Goal: Task Accomplishment & Management: Use online tool/utility

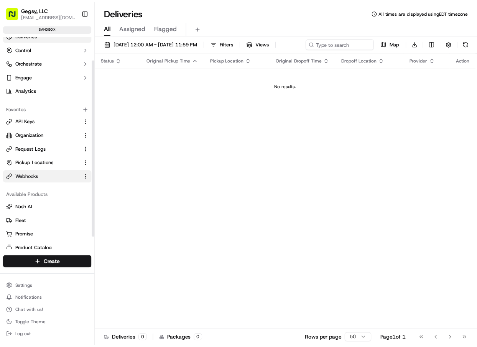
scroll to position [44, 0]
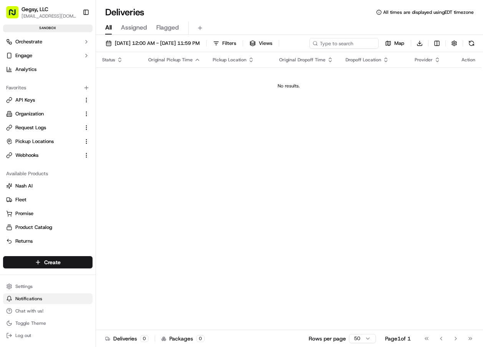
click at [26, 302] on span "Notifications" at bounding box center [28, 299] width 27 height 6
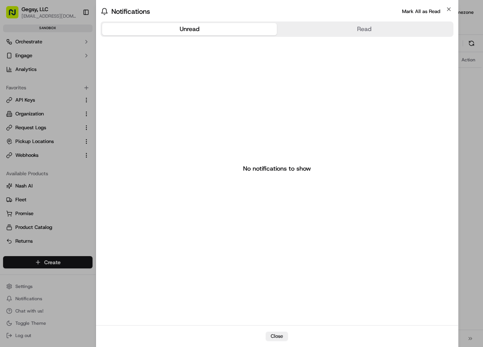
click at [63, 188] on body "Gegsy, LLC services@gegsy.com Toggle Sidebar sandbox Orders Deliveries Control …" at bounding box center [241, 173] width 483 height 347
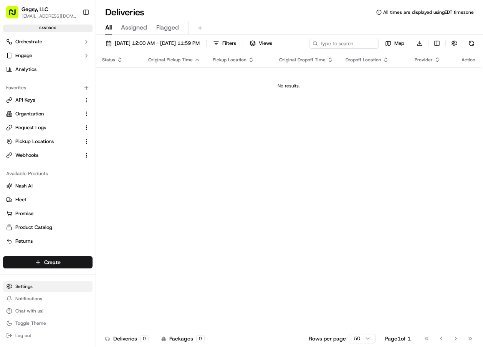
click at [28, 287] on html "Gegsy, LLC services@gegsy.com Toggle Sidebar sandbox Orders Deliveries Control …" at bounding box center [241, 173] width 483 height 347
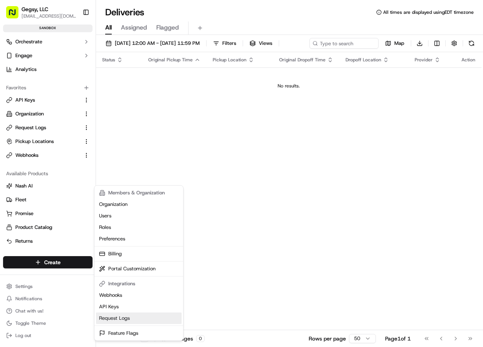
click at [121, 318] on link "Request Logs" at bounding box center [139, 319] width 86 height 12
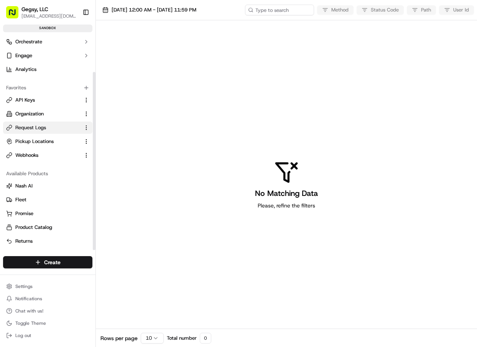
click at [130, 122] on div "No Matching Data Please, refine the filters" at bounding box center [286, 184] width 381 height 329
click at [29, 302] on button "Notifications" at bounding box center [47, 298] width 89 height 11
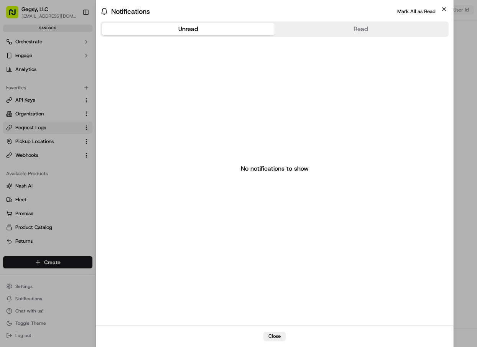
click at [442, 7] on icon "button" at bounding box center [444, 9] width 6 height 6
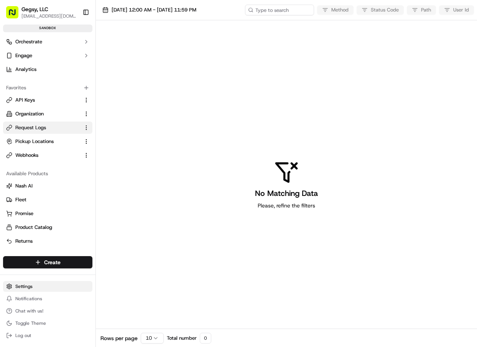
click at [24, 288] on html "Gegsy, LLC services@gegsy.com Toggle Sidebar sandbox Orders Deliveries Control …" at bounding box center [238, 173] width 477 height 347
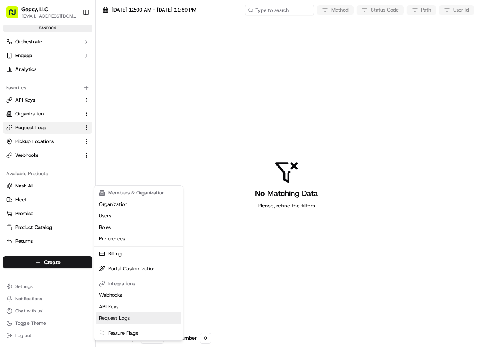
click at [114, 318] on link "Request Logs" at bounding box center [139, 319] width 86 height 12
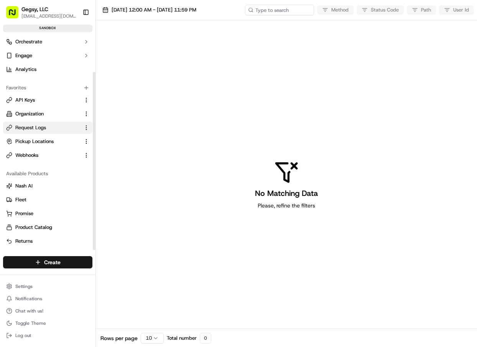
click at [134, 158] on div "No Matching Data Please, refine the filters" at bounding box center [286, 184] width 381 height 329
click at [196, 10] on span "[DATE] 12:00 AM - [DATE] 11:59 PM" at bounding box center [154, 10] width 85 height 7
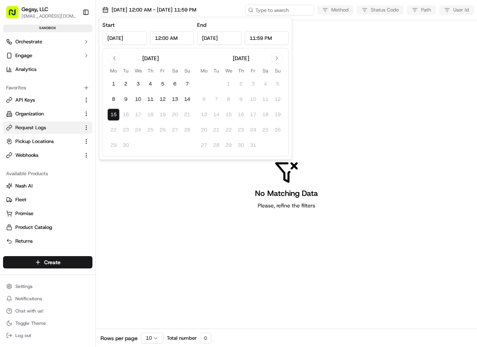
click at [347, 46] on div "No Matching Data Please, refine the filters" at bounding box center [286, 184] width 381 height 329
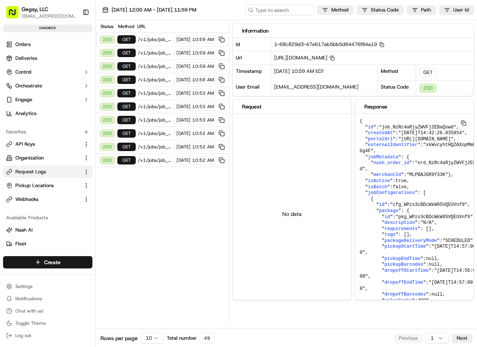
click at [145, 38] on span "/v1/jobs/job_NzRc4aRjyZWVFj2EBaQowd" at bounding box center [155, 39] width 34 height 6
click at [144, 54] on span "/v1/jobs/job_NzRc4aRjyZWVFj2EBaQowd" at bounding box center [155, 53] width 34 height 6
click at [143, 60] on div "200 GET /v1/jobs/job_NzRc4aRjyZWVFj2EBaQowd 09/15/2025 10:59 AM" at bounding box center [162, 66] width 133 height 13
click at [33, 198] on span "Webhooks" at bounding box center [26, 199] width 23 height 7
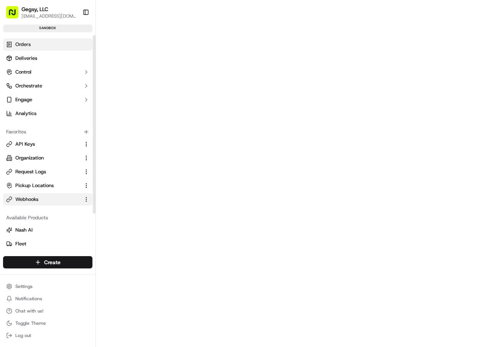
click at [27, 43] on span "Orders" at bounding box center [22, 44] width 15 height 7
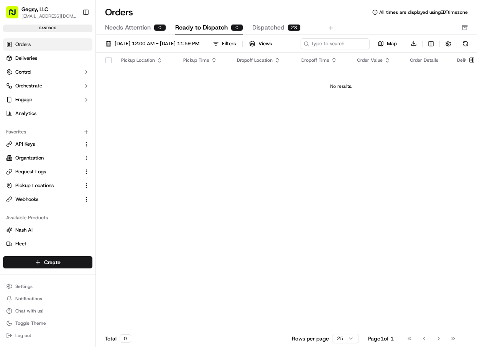
click at [273, 21] on div "Orders All times are displayed using EDT timezone Needs Attention 0 Ready to Di…" at bounding box center [286, 20] width 381 height 29
click at [269, 26] on span "Dispatched" at bounding box center [268, 27] width 32 height 9
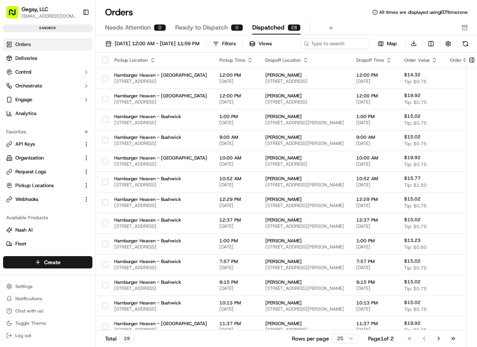
click at [134, 28] on span "Needs Attention" at bounding box center [128, 27] width 46 height 9
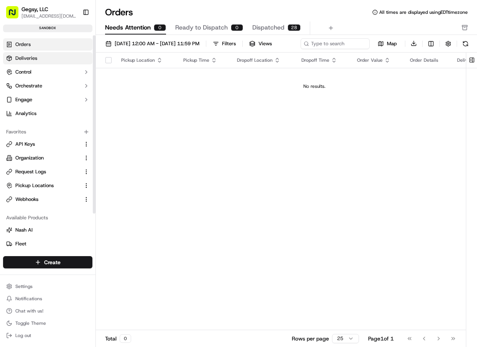
click at [28, 58] on span "Deliveries" at bounding box center [26, 58] width 22 height 7
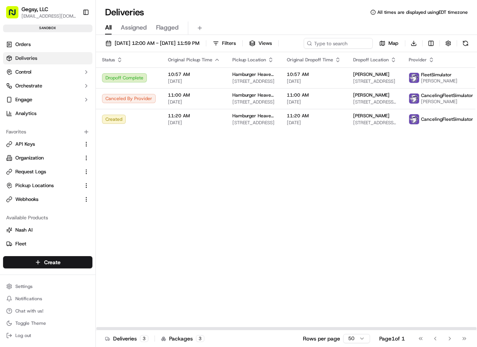
click at [152, 175] on div "Status Original Pickup Time Pickup Location Original Dropoff Time Dropoff Locat…" at bounding box center [302, 191] width 412 height 278
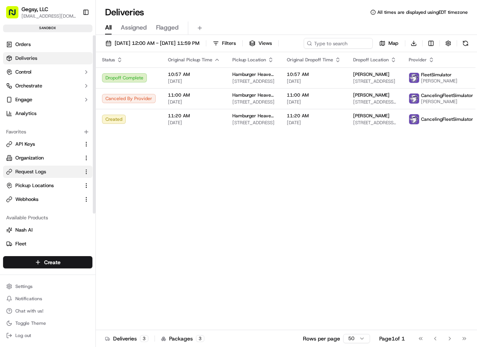
click at [41, 172] on span "Request Logs" at bounding box center [30, 171] width 31 height 7
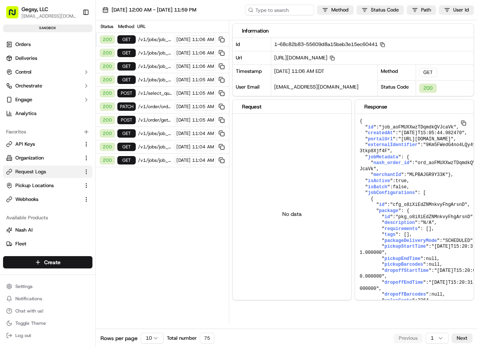
click at [148, 38] on span "/v1/jobs/job_aoFMUXXwzTDqmdkQVJcaVk" at bounding box center [155, 39] width 34 height 6
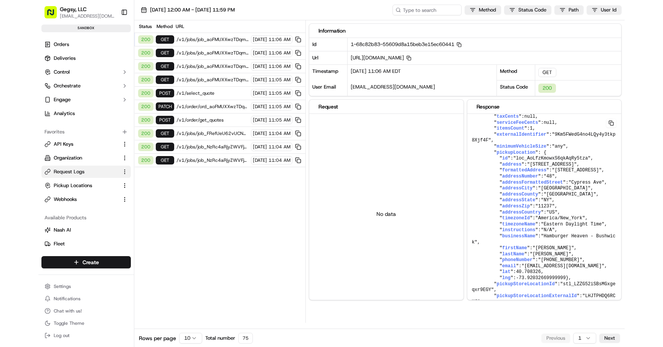
scroll to position [154, 0]
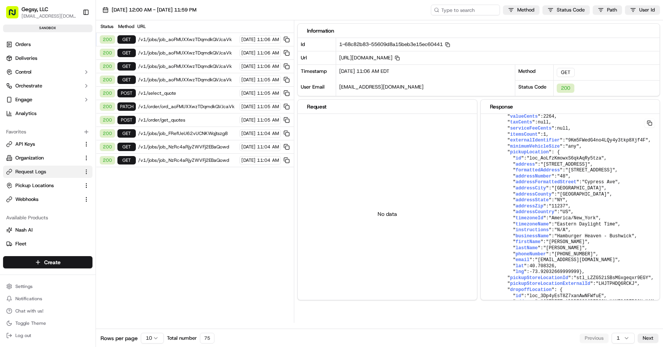
click at [181, 92] on span "/v1/select_quote" at bounding box center [187, 93] width 99 height 6
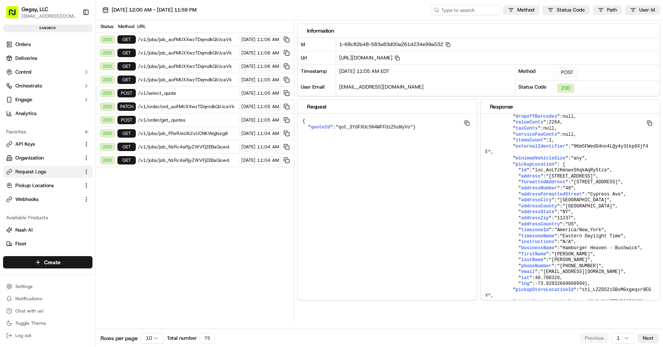
click at [182, 118] on span "/v1/order/get_quotes" at bounding box center [187, 120] width 99 height 6
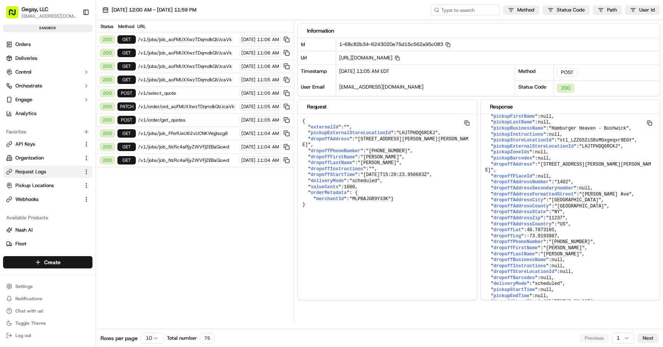
click at [188, 120] on span "/v1/order/get_quotes" at bounding box center [187, 120] width 99 height 6
click at [193, 91] on span "/v1/select_quote" at bounding box center [187, 93] width 99 height 6
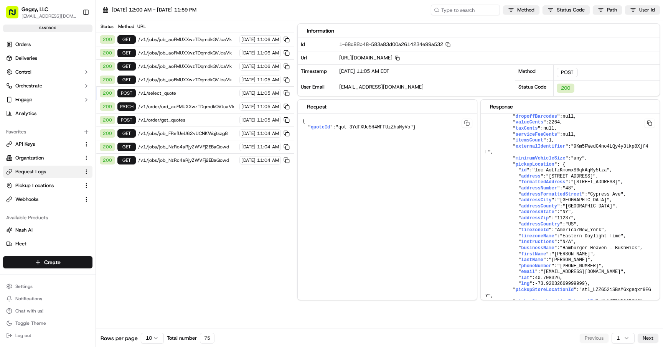
click at [191, 120] on span "/v1/order/get_quotes" at bounding box center [187, 120] width 99 height 6
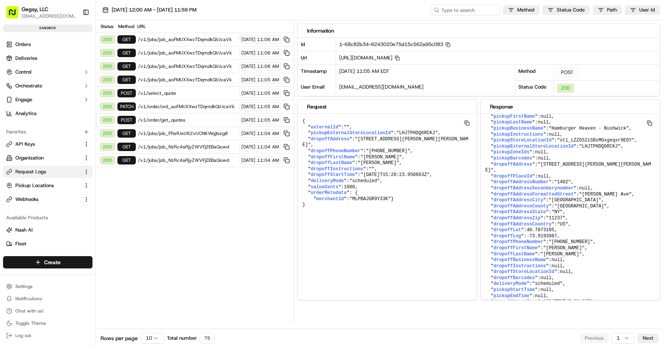
click at [154, 335] on html "Gegsy, LLC services@gegsy.com Toggle Sidebar sandbox Orders Deliveries Control …" at bounding box center [331, 173] width 663 height 347
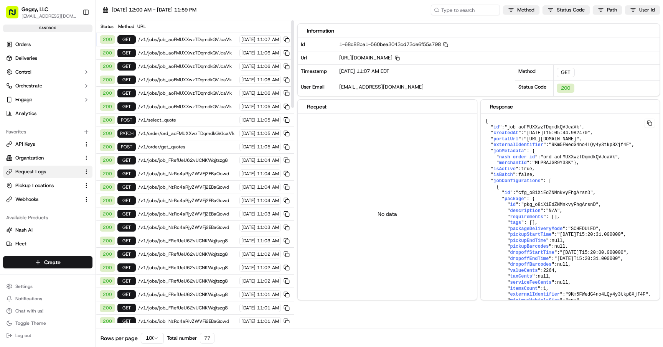
click at [182, 148] on span "/v1/order/get_quotes" at bounding box center [187, 147] width 99 height 6
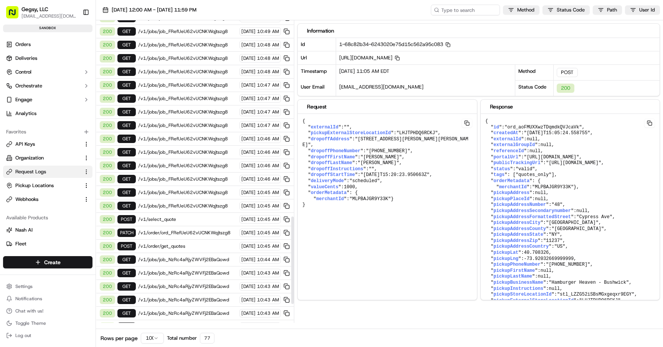
scroll to position [683, 0]
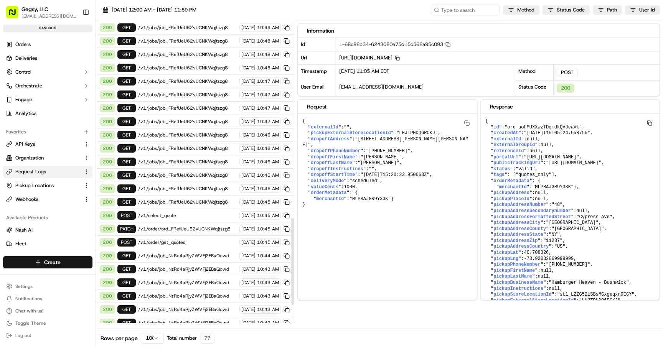
click at [174, 243] on span "/v1/order/get_quotes" at bounding box center [187, 242] width 99 height 6
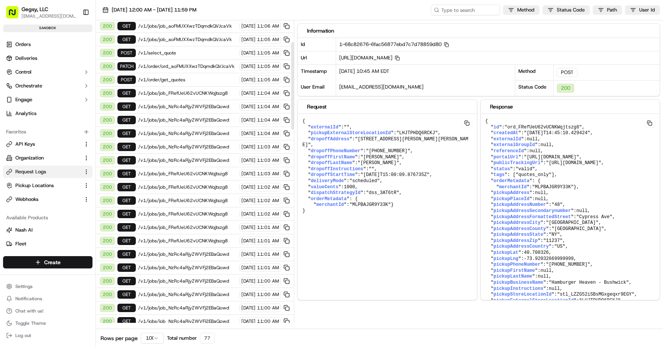
scroll to position [0, 0]
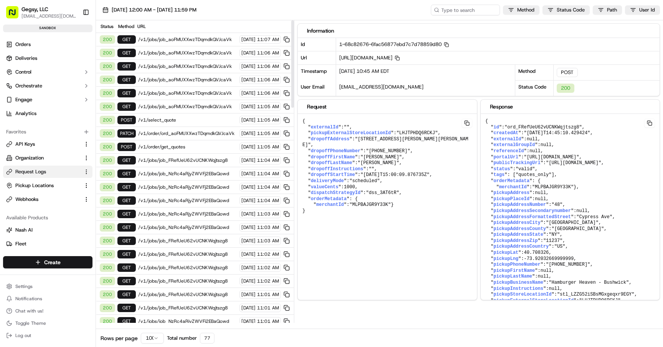
click at [185, 144] on span "/v1/order/get_quotes" at bounding box center [187, 147] width 99 height 6
click at [83, 87] on button "Orchestrate" at bounding box center [47, 86] width 89 height 12
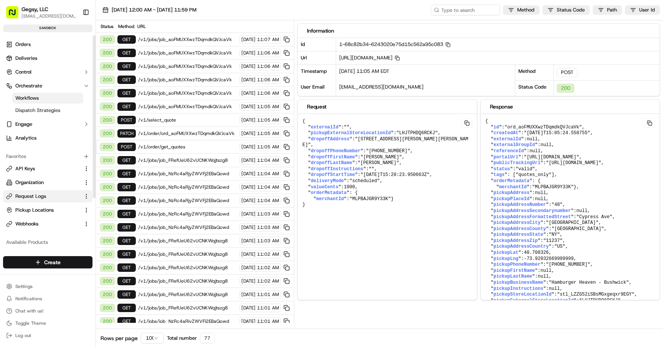
click at [40, 95] on link "Workflows" at bounding box center [47, 98] width 71 height 11
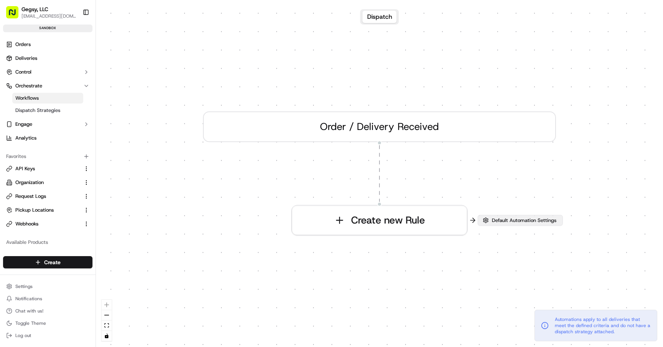
click at [477, 218] on span "Default Automation Settings" at bounding box center [524, 220] width 68 height 7
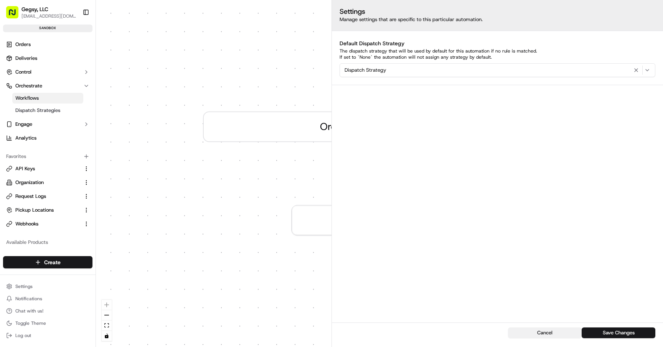
click at [477, 333] on button "Cancel" at bounding box center [545, 333] width 74 height 11
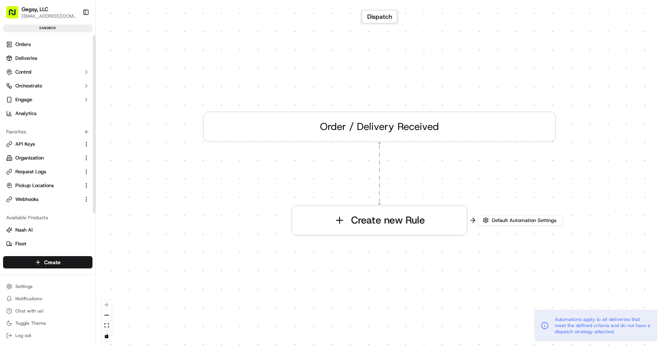
click at [267, 128] on div "Order / Delivery Received" at bounding box center [379, 127] width 353 height 31
click at [38, 56] on link "Deliveries" at bounding box center [47, 58] width 89 height 12
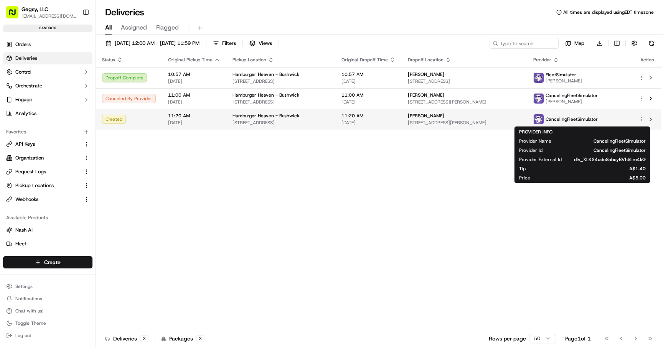
click at [569, 120] on span "CancelingFleetSimulator" at bounding box center [572, 119] width 52 height 6
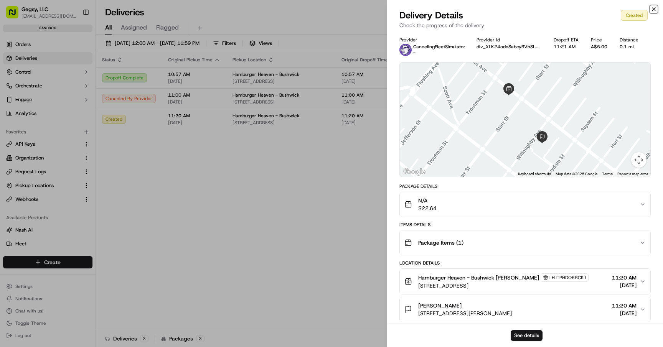
click at [653, 10] on icon "button" at bounding box center [653, 9] width 3 height 3
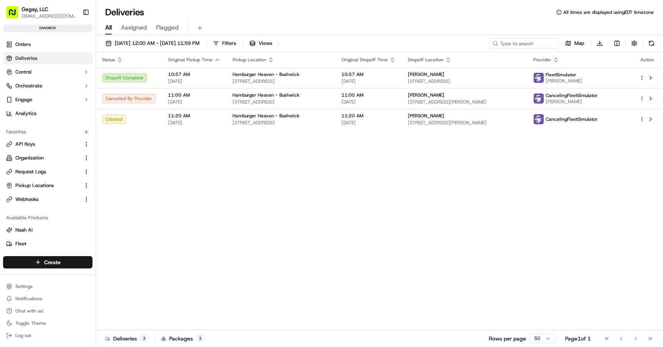
click at [404, 7] on div "Deliveries All times are displayed using EDT timezone" at bounding box center [379, 12] width 567 height 12
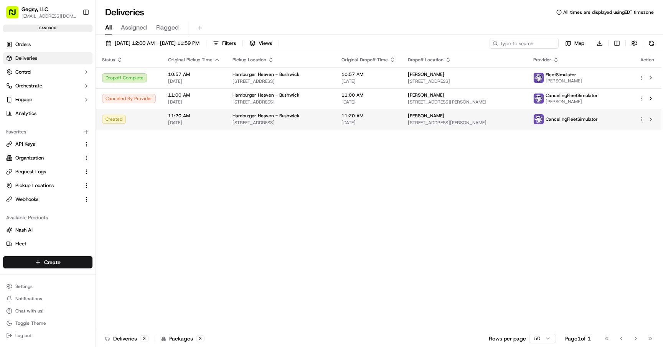
click at [183, 122] on span "[DATE]" at bounding box center [194, 123] width 52 height 6
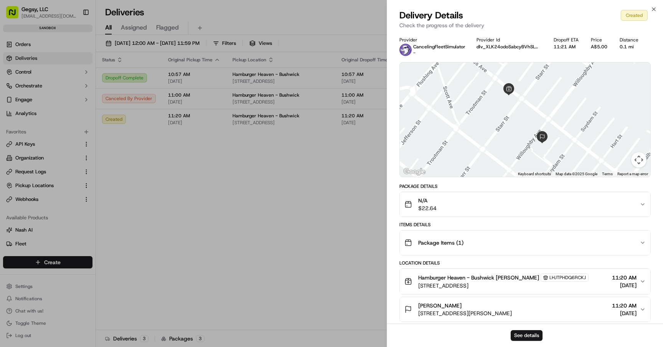
scroll to position [41, 0]
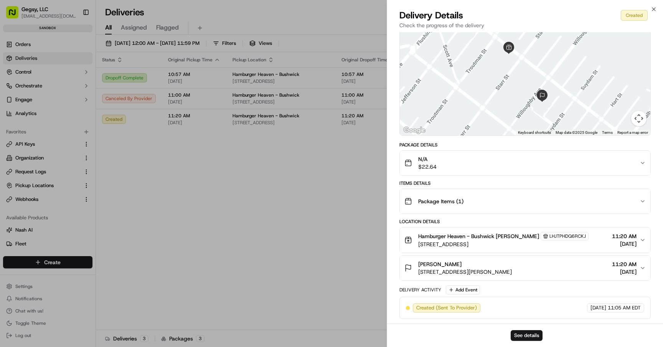
click at [625, 246] on span "[DATE]" at bounding box center [624, 244] width 25 height 8
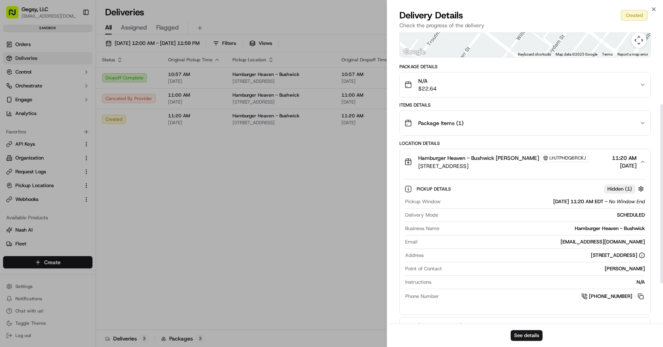
scroll to position [130, 0]
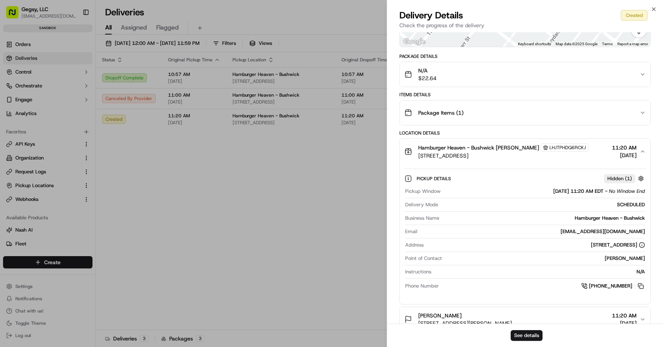
click at [562, 146] on span "LHJTPHDQ6RCKJ" at bounding box center [567, 148] width 36 height 6
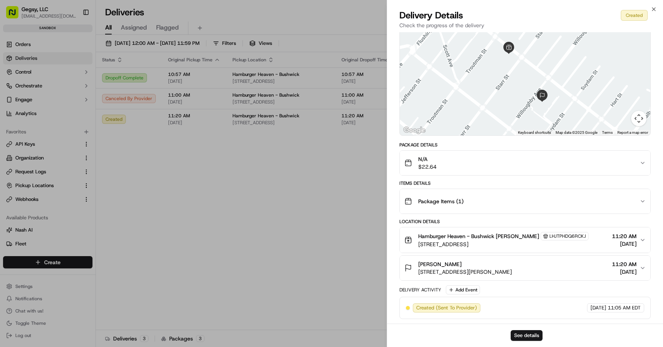
click at [632, 270] on span "[DATE]" at bounding box center [624, 272] width 25 height 8
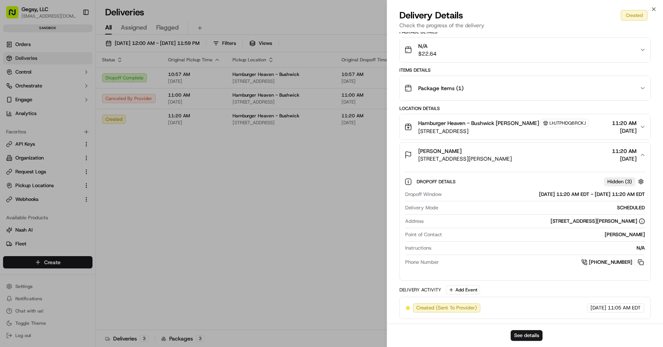
scroll to position [0, 0]
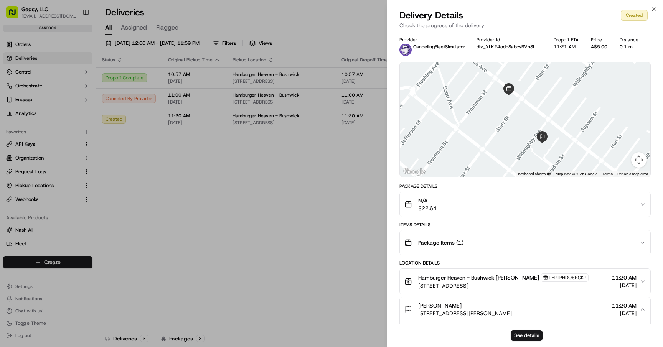
click at [521, 17] on div "Delivery Details Created" at bounding box center [524, 15] width 251 height 12
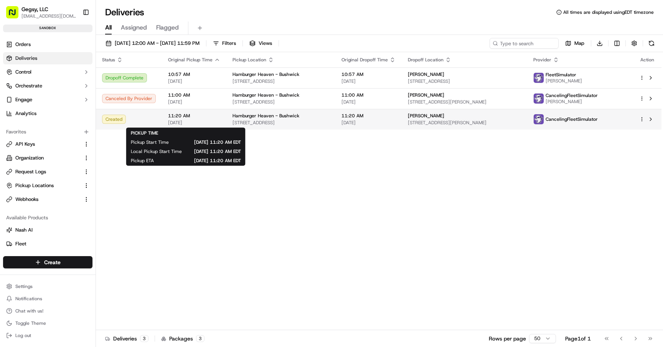
click at [180, 122] on span "[DATE]" at bounding box center [194, 123] width 52 height 6
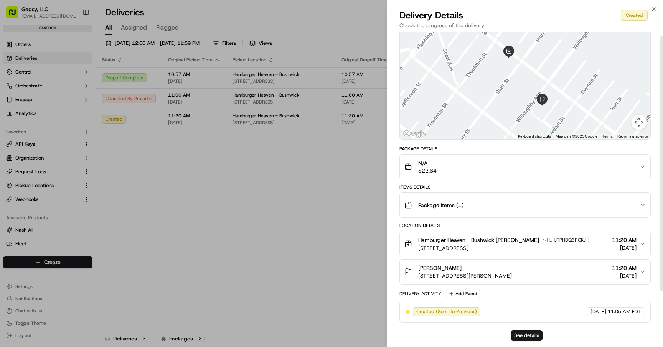
scroll to position [41, 0]
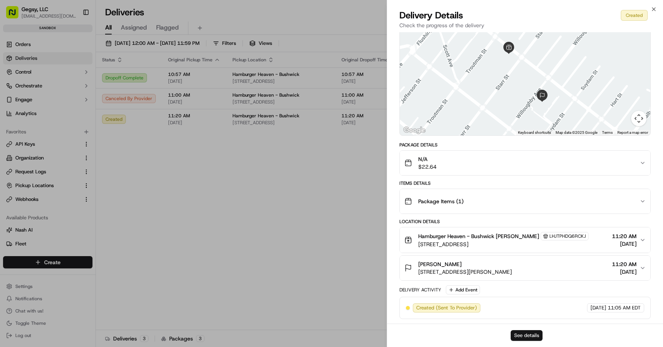
click at [532, 337] on button "See details" at bounding box center [527, 335] width 32 height 11
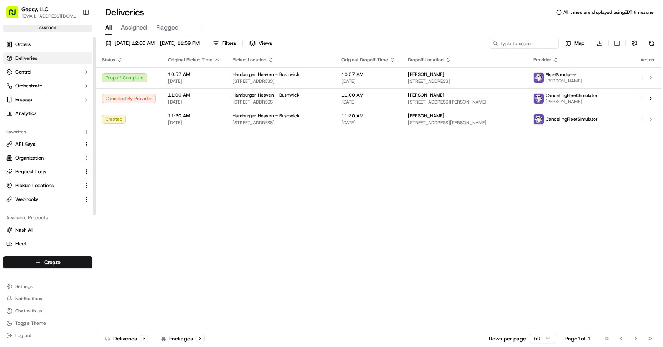
scroll to position [44, 0]
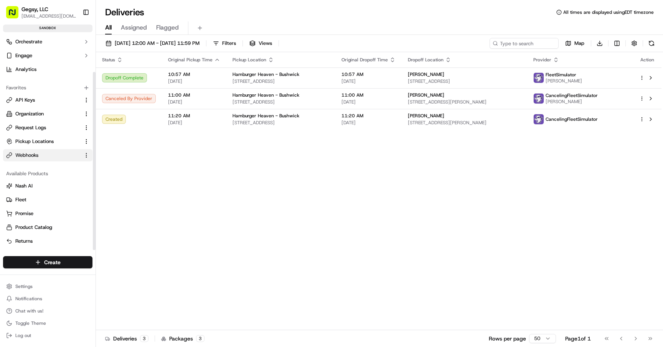
click at [32, 151] on button "Webhooks" at bounding box center [47, 155] width 89 height 12
click at [31, 153] on span "Webhooks" at bounding box center [26, 155] width 23 height 7
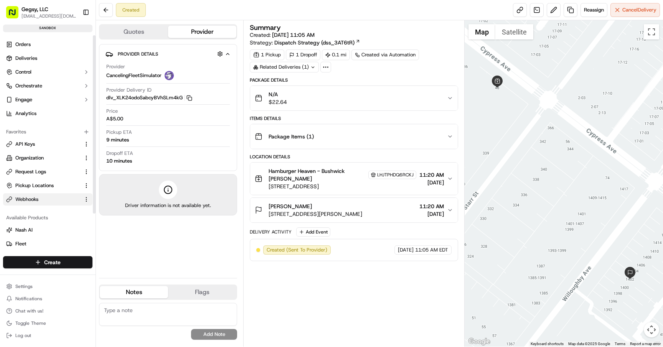
click at [26, 198] on span "Webhooks" at bounding box center [26, 199] width 23 height 7
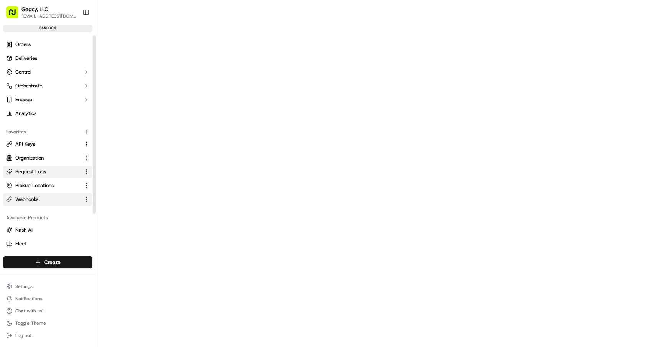
click at [40, 170] on span "Request Logs" at bounding box center [30, 171] width 31 height 7
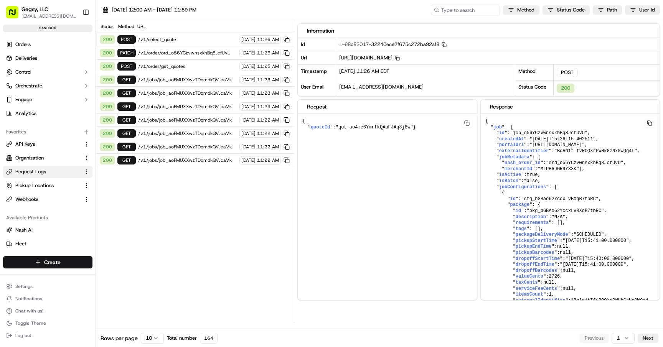
click at [168, 39] on span "/v1/select_quote" at bounding box center [187, 39] width 99 height 6
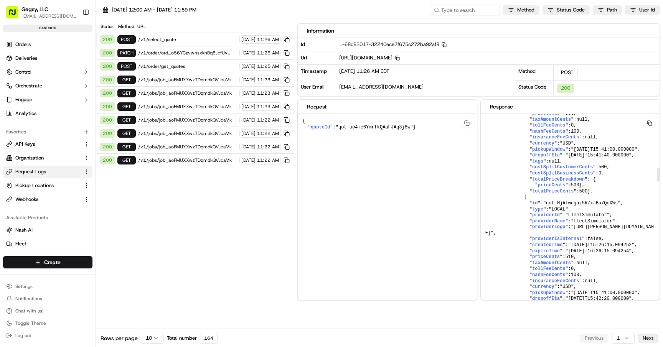
scroll to position [779, 0]
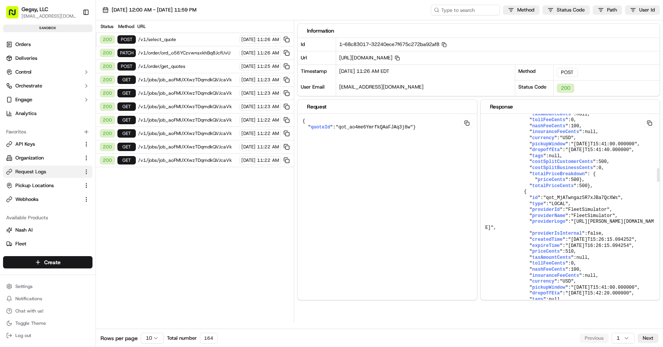
click at [534, 123] on span "tollFeeCents" at bounding box center [548, 119] width 33 height 5
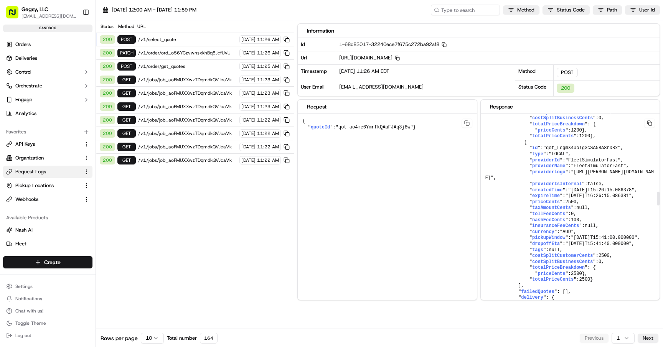
scroll to position [1117, 0]
click at [561, 108] on span ""autodispatch_preferred_quote"" at bounding box center [595, 104] width 83 height 5
copy span "autodispatch_preferred_quote"
drag, startPoint x: 530, startPoint y: 187, endPoint x: 542, endPoint y: 201, distance: 18.5
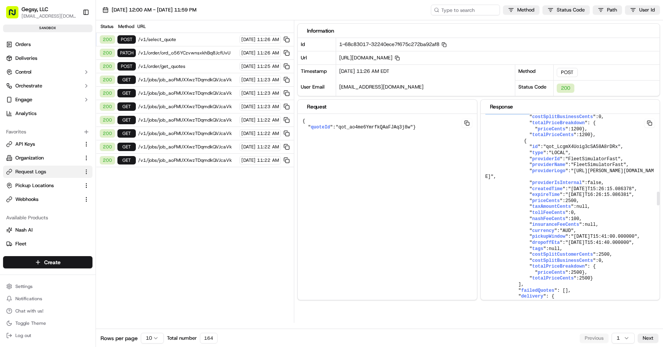
click at [542, 201] on pre "{ " job ": { " id ": "job_o56YCzvwnsxkhBq8JcfUvU" , " createdAt ": "2025-09-15T…" at bounding box center [570, 303] width 179 height 2612
copy pre "" tags ": [ "autodispatch_preferred_quote" ],"
click at [650, 123] on button at bounding box center [649, 123] width 11 height 9
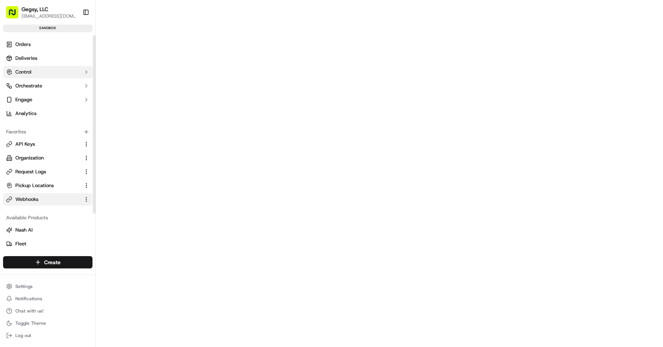
click at [48, 76] on button "Control" at bounding box center [47, 72] width 89 height 12
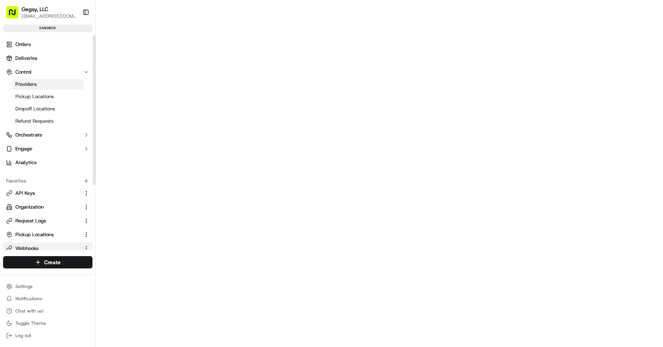
click at [45, 82] on link "Providers" at bounding box center [47, 84] width 71 height 11
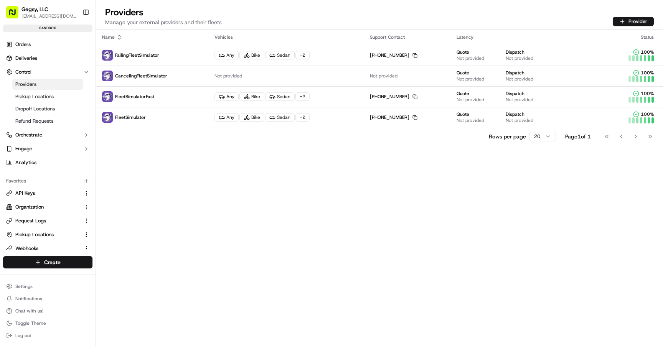
click at [405, 172] on div "Name Vehicles Support Contact Latency Status FailingFleetSimulator Any Bike Sed…" at bounding box center [379, 189] width 567 height 318
click at [213, 170] on div "Name Vehicles Support Contact Latency Status FailingFleetSimulator Any Bike Sed…" at bounding box center [379, 189] width 567 height 318
click at [56, 223] on link "Request Logs" at bounding box center [43, 221] width 74 height 7
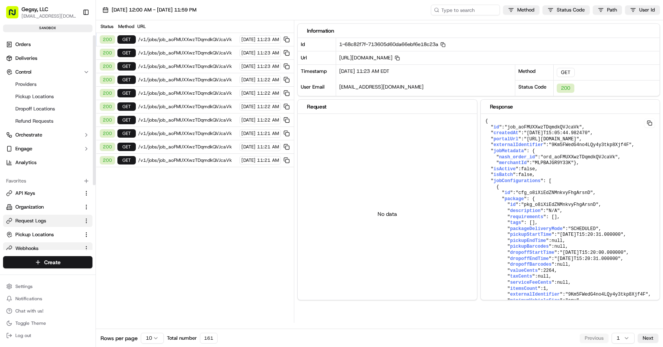
click at [46, 249] on link "Webhooks" at bounding box center [43, 248] width 74 height 7
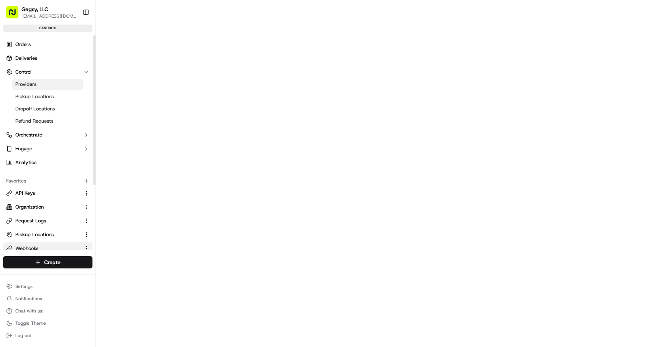
click at [27, 87] on span "Providers" at bounding box center [25, 84] width 21 height 7
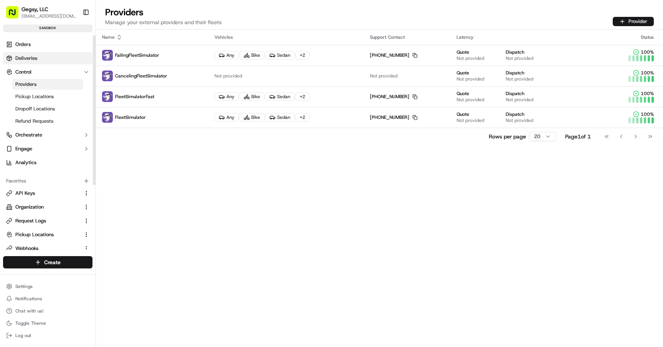
click at [29, 63] on link "Deliveries" at bounding box center [47, 58] width 89 height 12
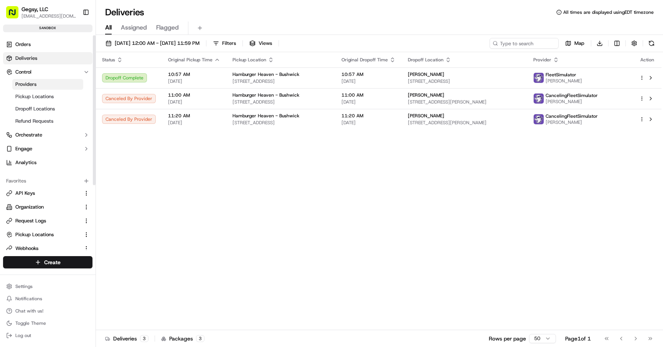
click at [31, 86] on span "Providers" at bounding box center [25, 84] width 21 height 7
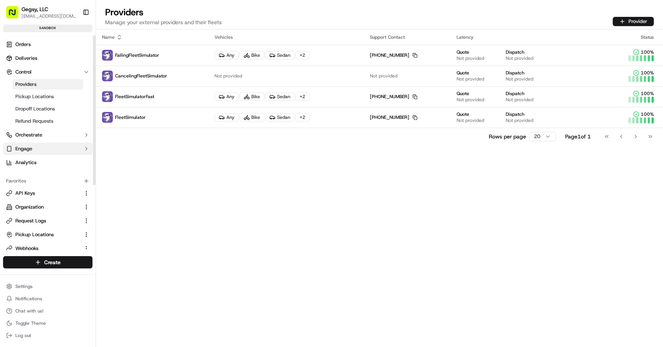
click at [38, 147] on button "Engage" at bounding box center [47, 149] width 89 height 12
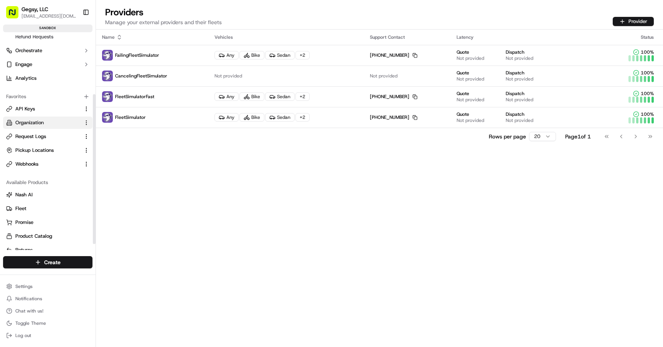
scroll to position [93, 0]
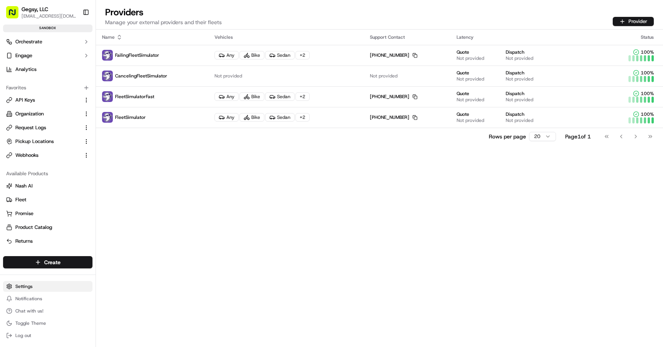
click at [30, 290] on html "Gegsy, LLC services@gegsy.com Toggle Sidebar sandbox Orders Deliveries Control …" at bounding box center [331, 173] width 663 height 347
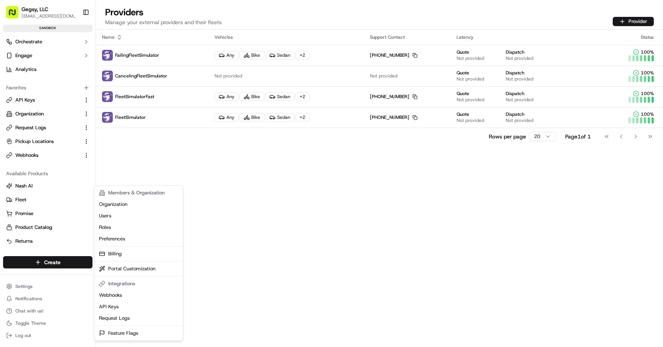
click at [115, 151] on html "Gegsy, LLC services@gegsy.com Toggle Sidebar sandbox Orders Deliveries Control …" at bounding box center [331, 173] width 663 height 347
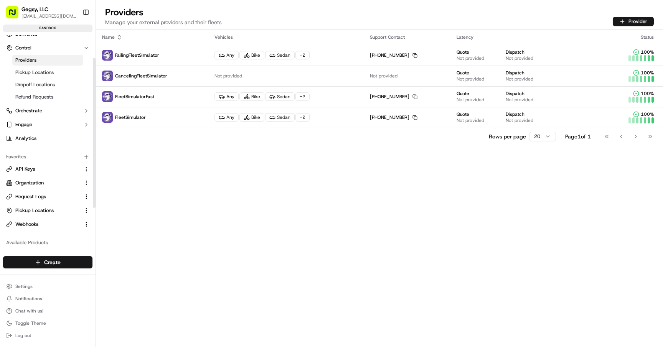
scroll to position [0, 0]
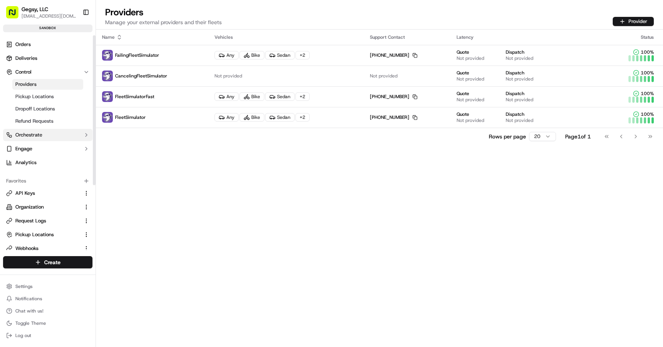
click at [36, 137] on span "Orchestrate" at bounding box center [28, 135] width 27 height 7
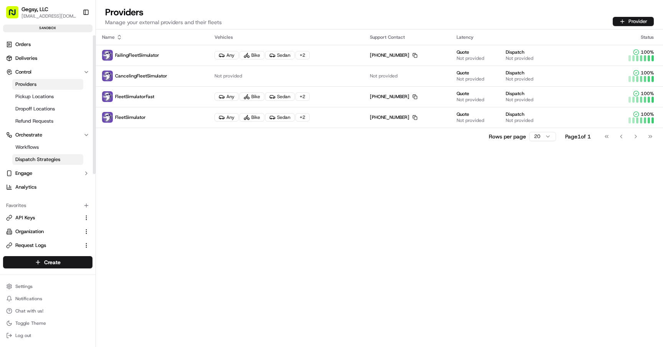
click at [35, 154] on link "Dispatch Strategies" at bounding box center [47, 159] width 71 height 11
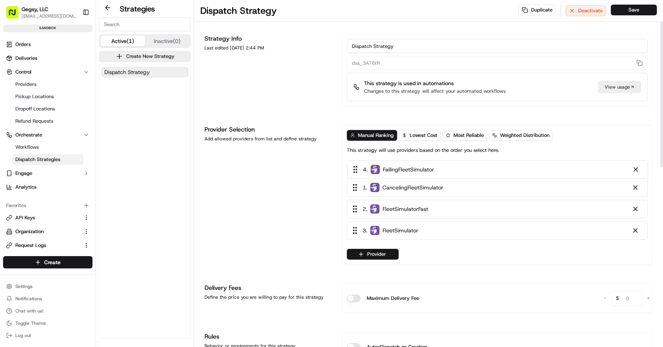
drag, startPoint x: 356, startPoint y: 234, endPoint x: 356, endPoint y: 168, distance: 66.4
click at [356, 168] on div "1 . CancelingFleetSimulator 2 . FleetSimulatorFast 3 . FleetSimulator 4 . Faili…" at bounding box center [497, 201] width 301 height 83
click at [633, 8] on button "Save" at bounding box center [634, 10] width 46 height 11
click at [632, 9] on button "Save" at bounding box center [634, 10] width 46 height 11
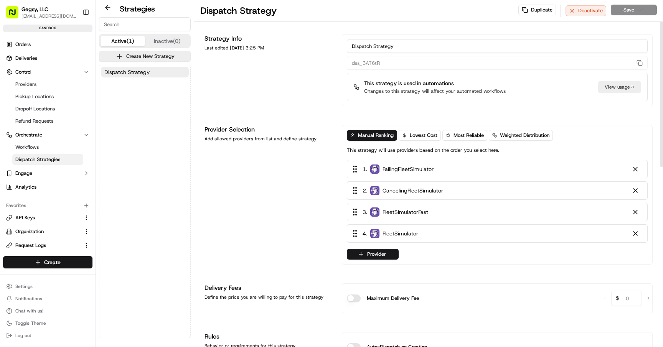
click at [285, 260] on div "Provider Selection Add allowed providers from list and define strategy" at bounding box center [268, 195] width 128 height 140
click at [22, 56] on span "Deliveries" at bounding box center [26, 58] width 22 height 7
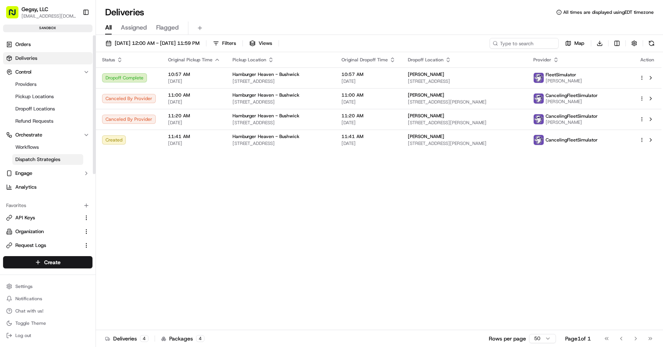
click at [39, 161] on span "Dispatch Strategies" at bounding box center [37, 159] width 45 height 7
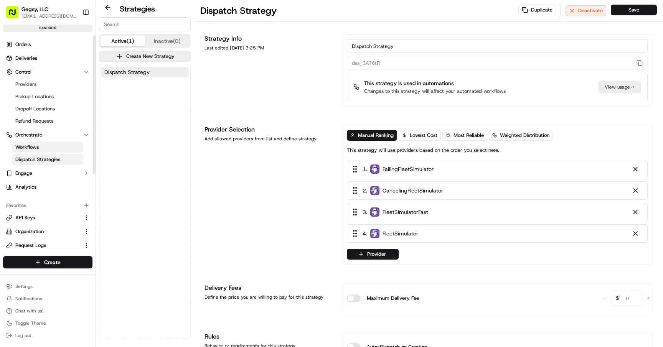
click at [30, 148] on span "Workflows" at bounding box center [26, 147] width 23 height 7
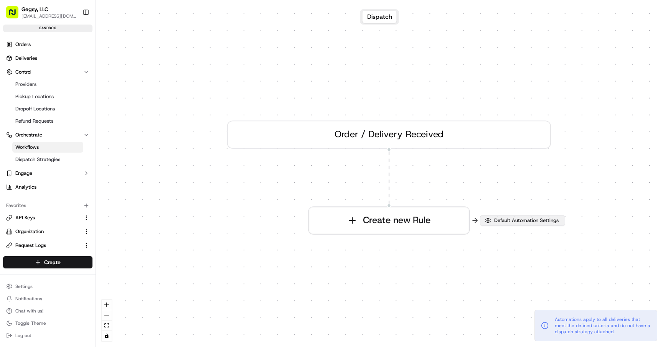
click at [501, 219] on span "Default Automation Settings" at bounding box center [527, 220] width 68 height 7
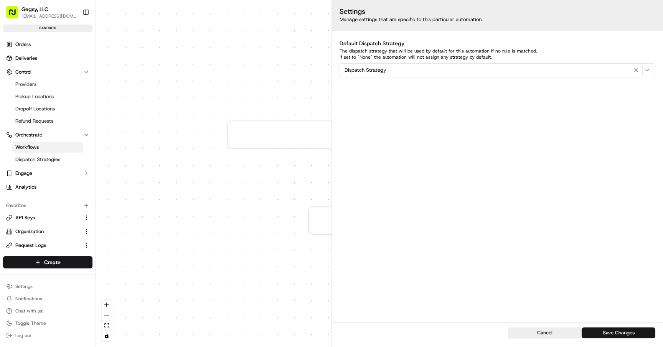
click at [543, 69] on div "Dispatch Strategy" at bounding box center [497, 70] width 312 height 9
click at [436, 130] on button "Close" at bounding box center [423, 126] width 53 height 11
click at [539, 338] on div "Cancel Save Changes" at bounding box center [497, 335] width 331 height 25
click at [539, 333] on button "Cancel" at bounding box center [545, 333] width 74 height 11
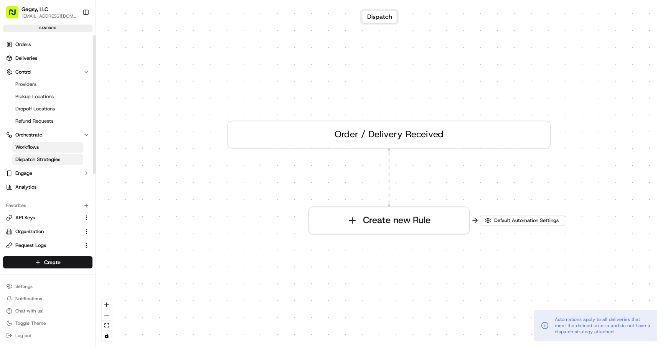
click at [44, 163] on link "Dispatch Strategies" at bounding box center [47, 159] width 71 height 11
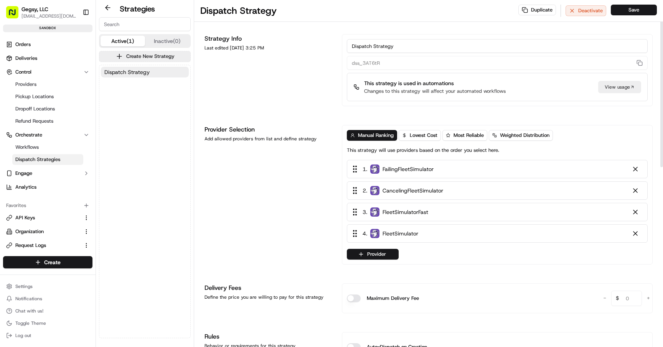
click at [628, 10] on button "Save" at bounding box center [634, 10] width 46 height 11
click at [102, 5] on button at bounding box center [108, 7] width 18 height 9
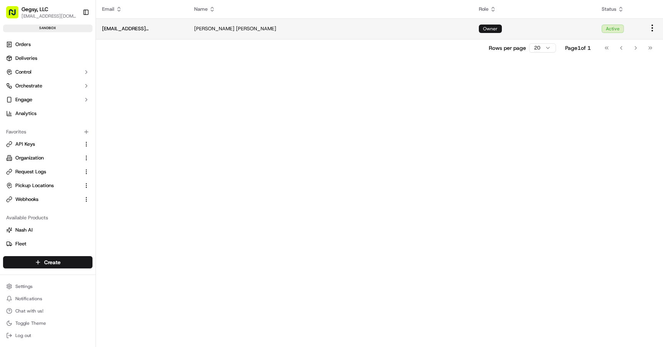
click at [274, 34] on td "[PERSON_NAME]" at bounding box center [330, 28] width 285 height 21
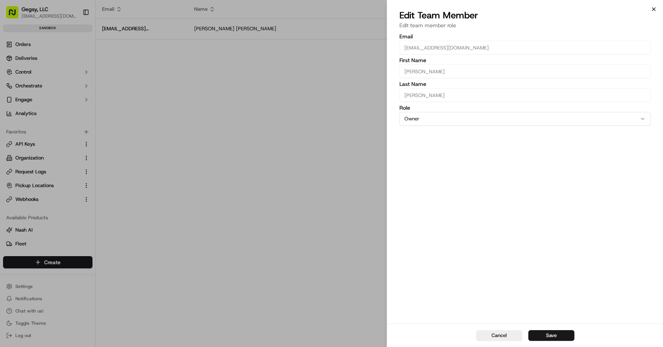
click at [654, 9] on icon "button" at bounding box center [654, 9] width 6 height 6
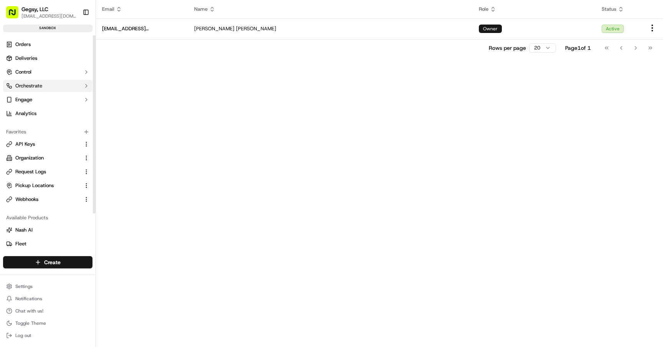
click at [47, 84] on button "Orchestrate" at bounding box center [47, 86] width 89 height 12
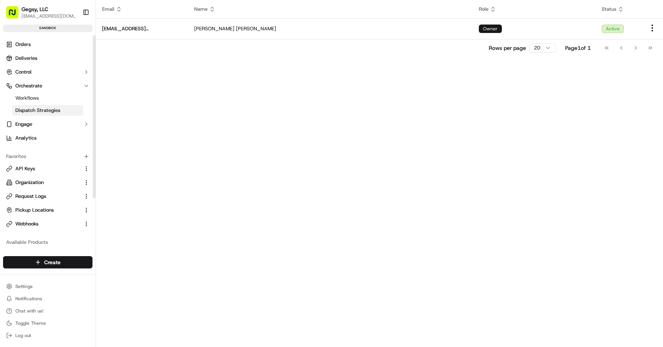
click at [35, 111] on span "Dispatch Strategies" at bounding box center [37, 110] width 45 height 7
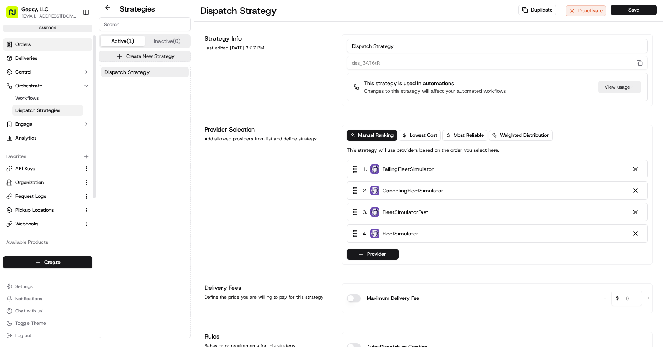
click at [31, 46] on span "Orders" at bounding box center [22, 44] width 15 height 7
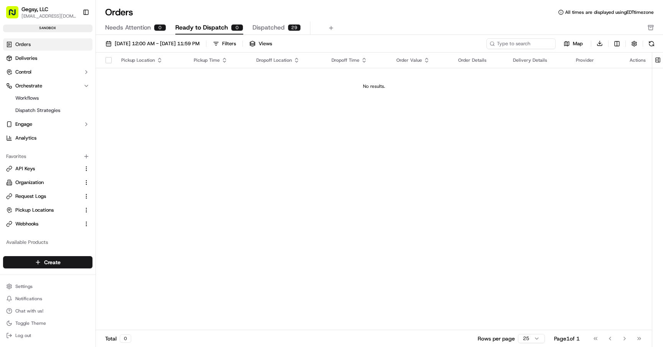
click at [273, 28] on span "Dispatched" at bounding box center [268, 27] width 32 height 9
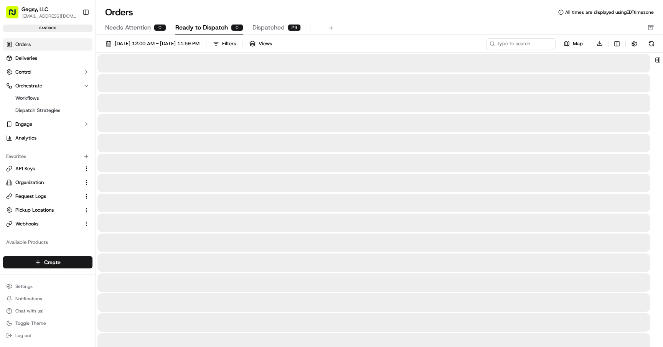
click at [205, 28] on span "Ready to Dispatch" at bounding box center [201, 27] width 53 height 9
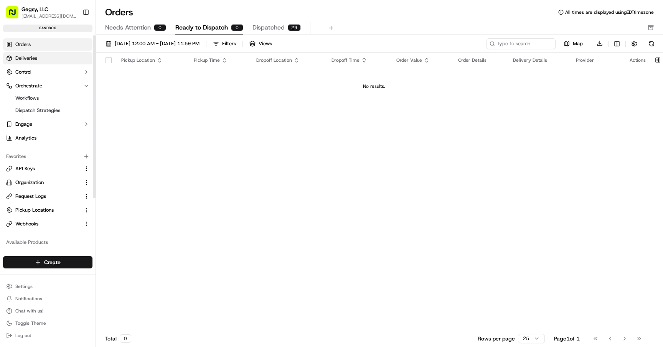
click at [33, 62] on link "Deliveries" at bounding box center [47, 58] width 89 height 12
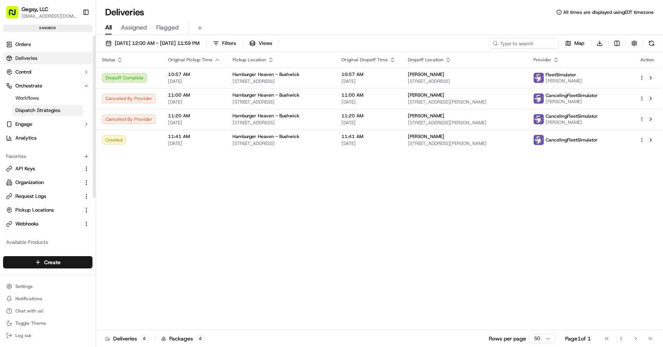
click at [36, 109] on span "Dispatch Strategies" at bounding box center [37, 110] width 45 height 7
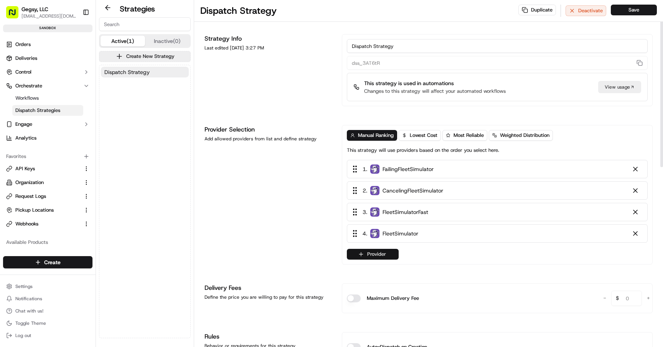
click at [361, 256] on icon "button" at bounding box center [361, 254] width 6 height 6
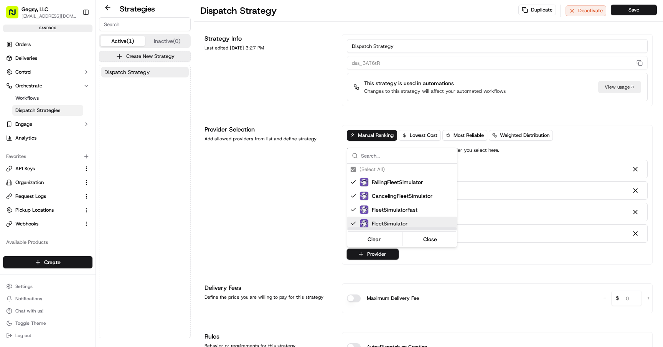
click at [356, 221] on div "FleetSimulator" at bounding box center [416, 224] width 138 height 14
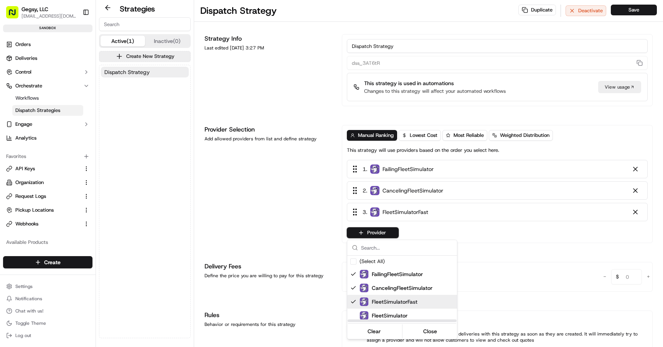
click at [353, 302] on div "Suggestions" at bounding box center [353, 302] width 6 height 6
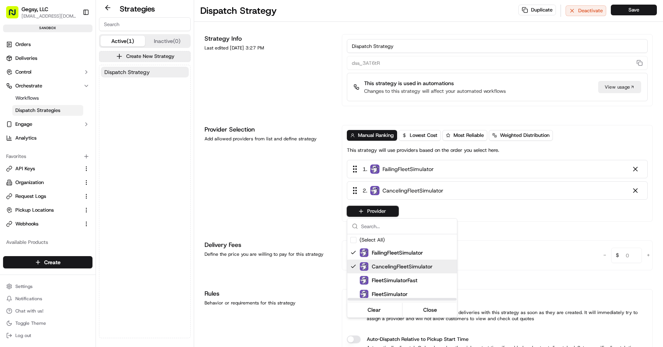
click at [354, 265] on div "Suggestions" at bounding box center [353, 267] width 6 height 6
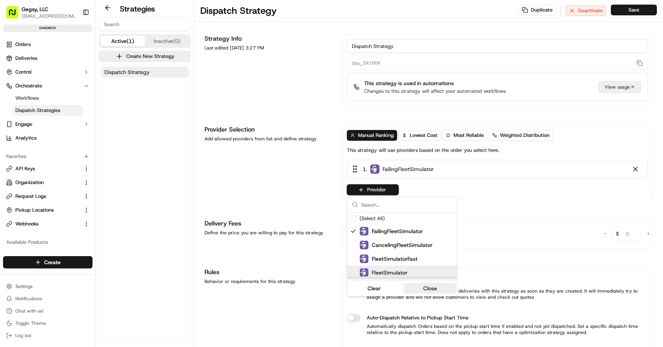
click at [424, 285] on button "Close" at bounding box center [430, 288] width 53 height 11
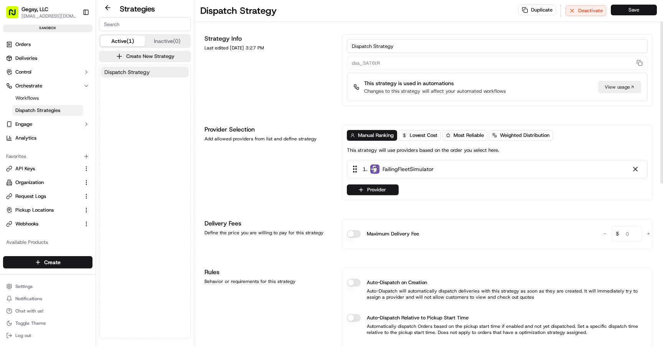
click at [630, 8] on button "Save" at bounding box center [634, 10] width 46 height 11
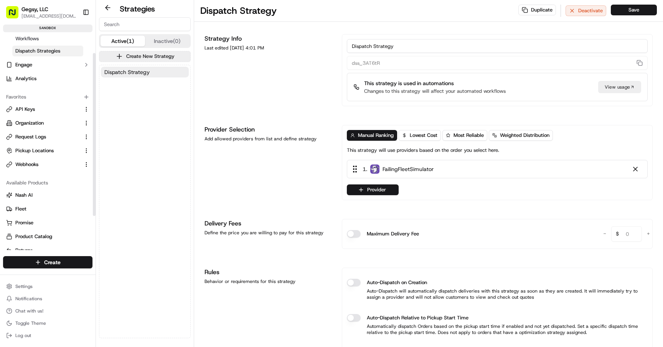
scroll to position [69, 0]
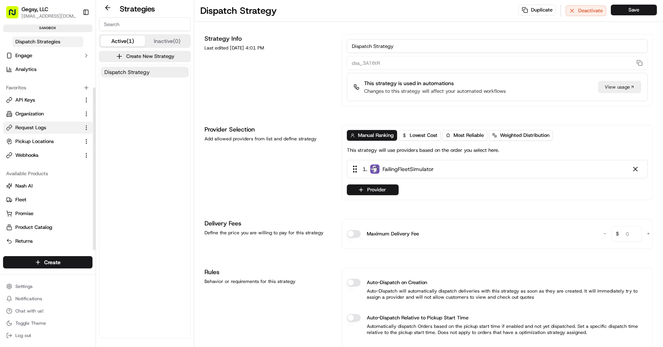
click at [43, 132] on button "Request Logs" at bounding box center [47, 128] width 89 height 12
click at [40, 124] on span "Request Logs" at bounding box center [30, 127] width 31 height 7
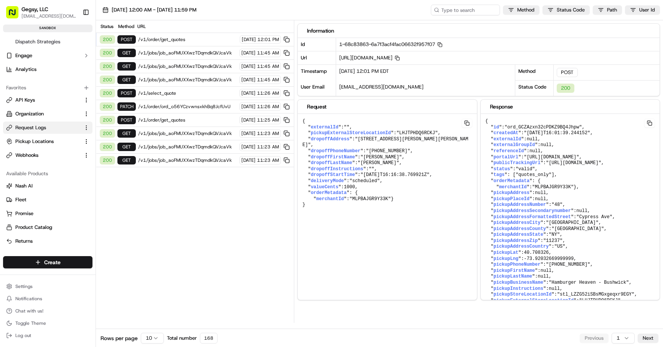
click at [180, 40] on span "/v1/order/get_quotes" at bounding box center [187, 39] width 99 height 6
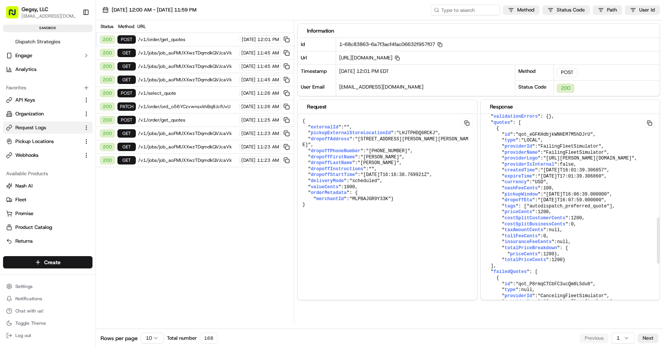
scroll to position [445, 0]
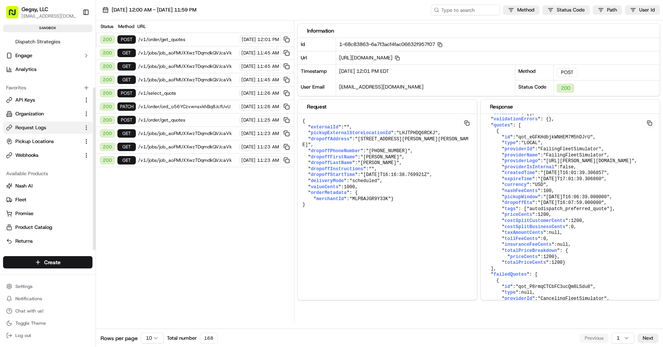
click at [29, 128] on span "Request Logs" at bounding box center [30, 127] width 31 height 7
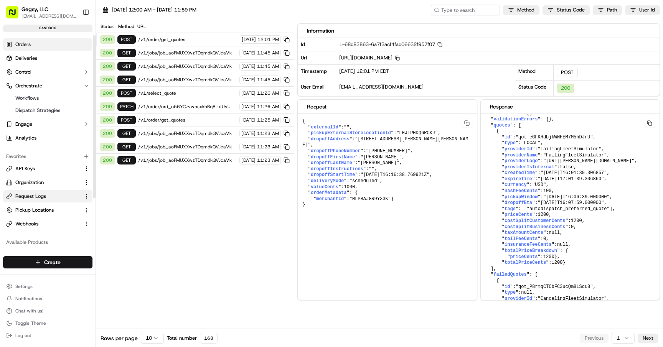
click at [29, 45] on span "Orders" at bounding box center [22, 44] width 15 height 7
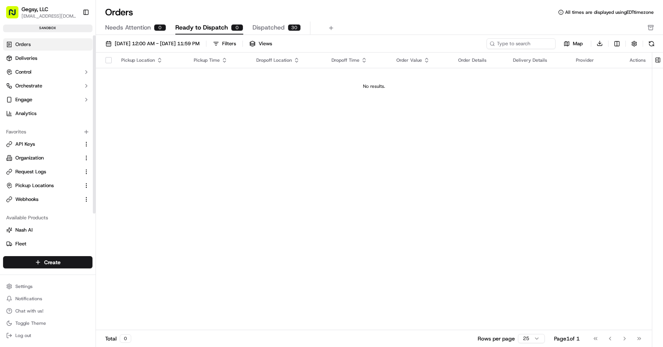
click at [29, 44] on span "Orders" at bounding box center [22, 44] width 15 height 7
click at [28, 59] on span "Deliveries" at bounding box center [26, 58] width 22 height 7
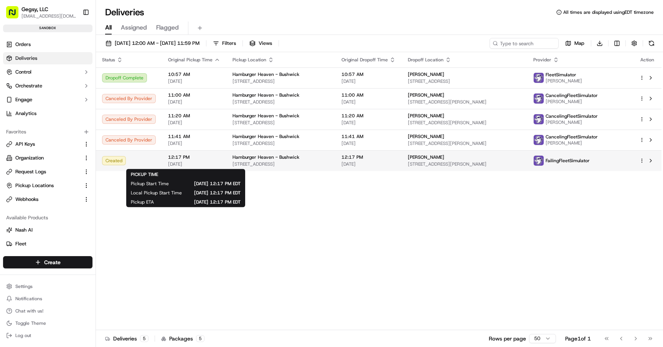
click at [198, 156] on span "12:17 PM" at bounding box center [194, 157] width 52 height 6
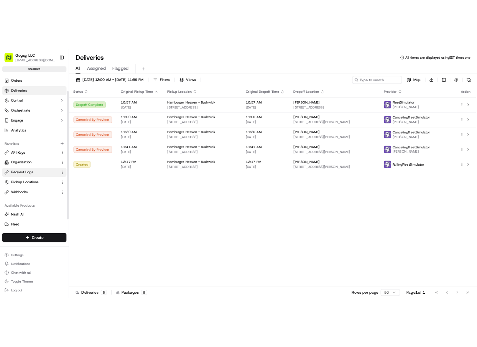
scroll to position [44, 0]
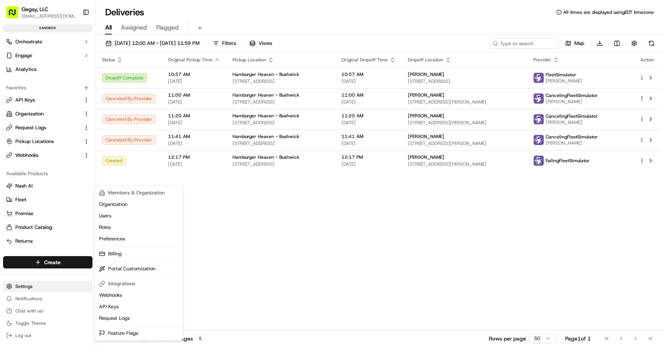
click at [25, 288] on html "Gegsy, LLC services@gegsy.com Toggle Sidebar sandbox Orders Deliveries Control …" at bounding box center [331, 173] width 663 height 347
click at [115, 321] on link "Request Logs" at bounding box center [139, 319] width 86 height 12
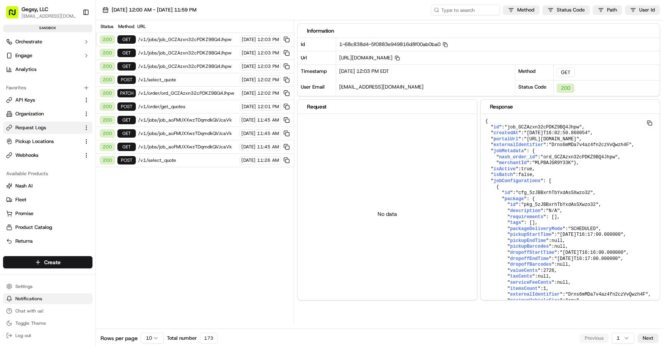
click at [34, 300] on span "Notifications" at bounding box center [28, 299] width 27 height 6
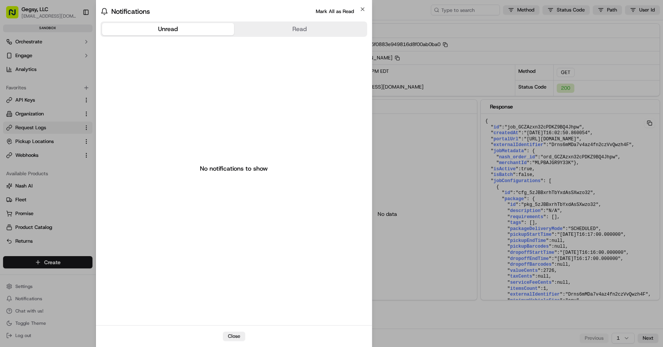
click at [55, 221] on body "Gegsy, LLC services@gegsy.com Toggle Sidebar sandbox Orders Deliveries Control …" at bounding box center [331, 173] width 663 height 347
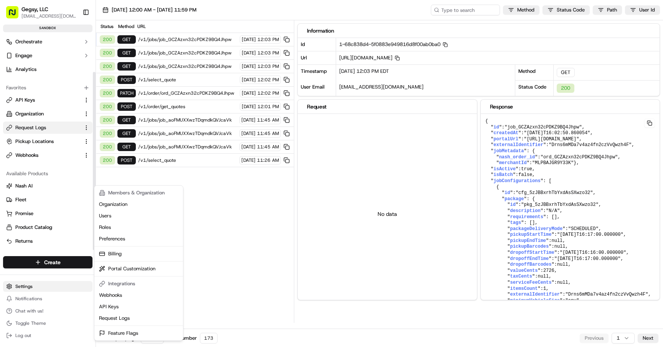
click at [31, 283] on html "Gegsy, LLC services@gegsy.com Toggle Sidebar sandbox Orders Deliveries Control …" at bounding box center [331, 173] width 663 height 347
click at [113, 294] on link "Webhooks" at bounding box center [139, 296] width 86 height 12
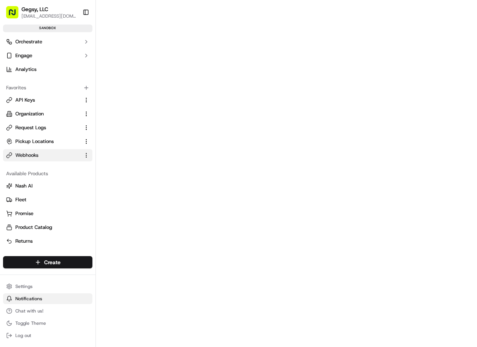
click at [24, 303] on button "Notifications" at bounding box center [47, 298] width 89 height 11
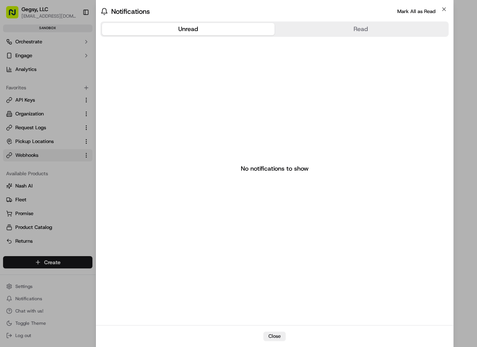
click at [25, 303] on body "Gegsy, LLC services@gegsy.com Toggle Sidebar sandbox Orders Deliveries Control …" at bounding box center [238, 173] width 477 height 347
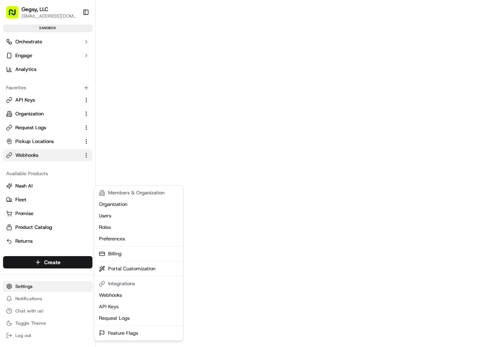
click at [25, 290] on html "Gegsy, LLC services@gegsy.com Toggle Sidebar sandbox Orders Deliveries Control …" at bounding box center [238, 173] width 477 height 347
click at [108, 298] on link "Webhooks" at bounding box center [139, 296] width 86 height 12
